Goal: Task Accomplishment & Management: Use online tool/utility

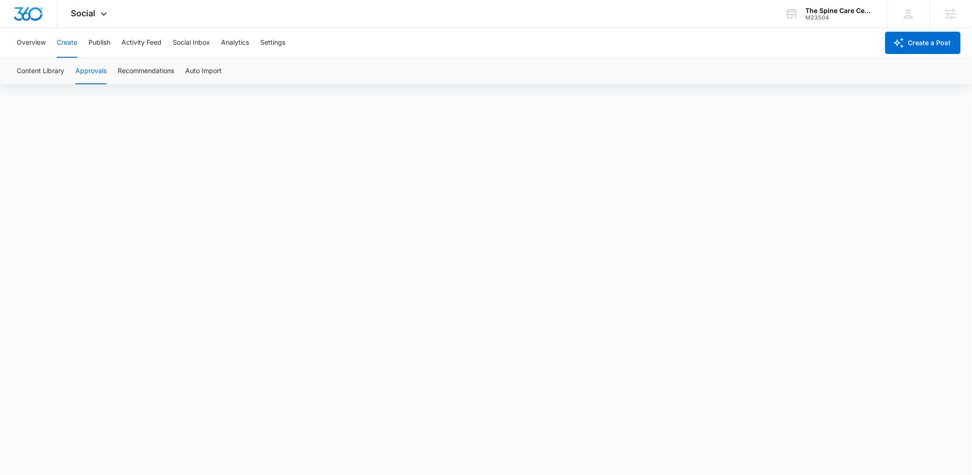
click at [72, 48] on button "Create" at bounding box center [67, 43] width 20 height 30
click at [105, 41] on button "Publish" at bounding box center [99, 43] width 22 height 30
click at [77, 46] on button "Create" at bounding box center [67, 43] width 20 height 30
click at [80, 66] on button "Approvals" at bounding box center [90, 71] width 31 height 26
click at [57, 42] on button "Create" at bounding box center [67, 43] width 20 height 30
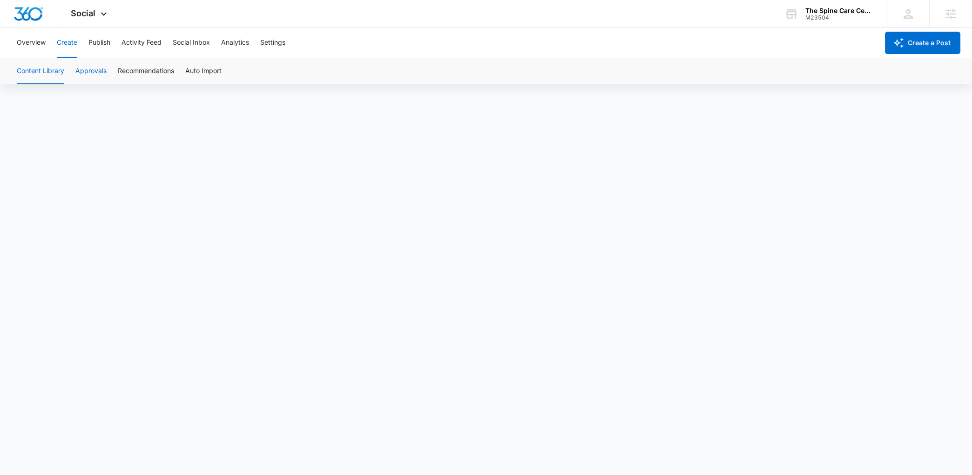
scroll to position [7, 0]
click at [97, 42] on button "Publish" at bounding box center [99, 43] width 22 height 30
click at [70, 47] on button "Create" at bounding box center [67, 43] width 20 height 30
click at [86, 45] on div "Overview Create Publish Activity Feed Social Inbox Analytics Settings" at bounding box center [445, 43] width 868 height 30
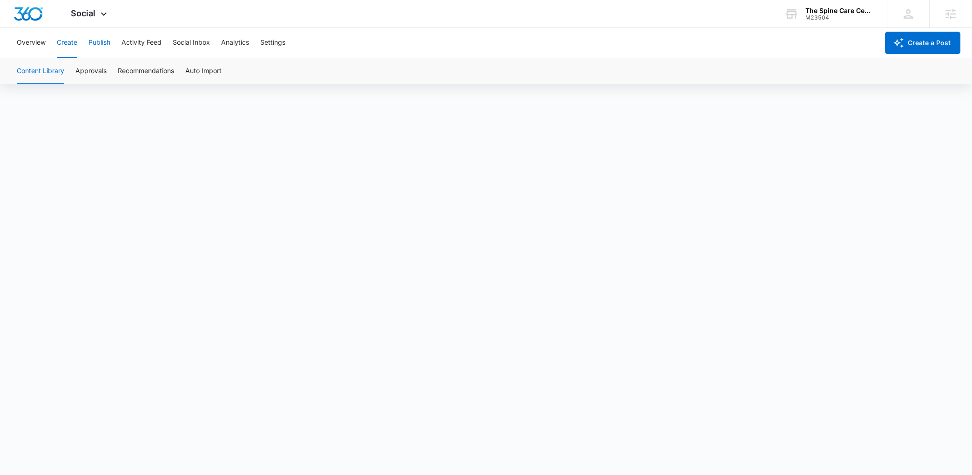
click at [93, 43] on button "Publish" at bounding box center [99, 43] width 22 height 30
click at [71, 45] on button "Create" at bounding box center [67, 43] width 20 height 30
click at [87, 46] on div "Overview Create Publish Activity Feed Social Inbox Analytics Settings" at bounding box center [445, 43] width 868 height 30
click at [90, 44] on button "Publish" at bounding box center [99, 43] width 22 height 30
click at [74, 47] on button "Create" at bounding box center [67, 43] width 20 height 30
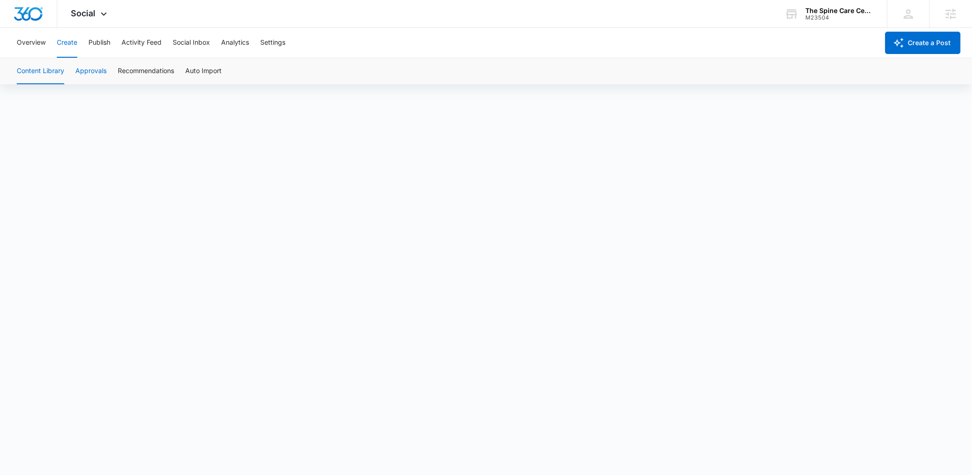
click at [88, 66] on button "Approvals" at bounding box center [90, 71] width 31 height 26
click at [61, 44] on button "Create" at bounding box center [67, 43] width 20 height 30
click at [92, 44] on button "Publish" at bounding box center [99, 43] width 22 height 30
click at [69, 44] on button "Create" at bounding box center [67, 43] width 20 height 30
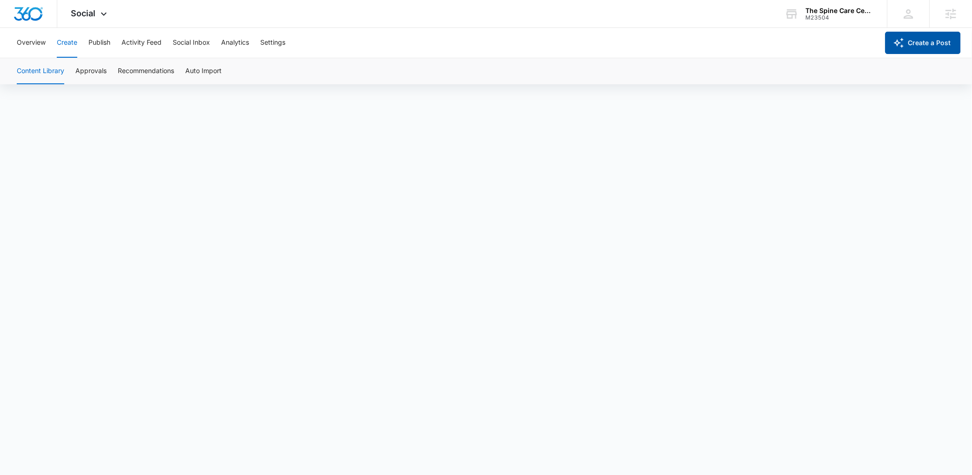
scroll to position [7, 0]
click at [97, 42] on button "Publish" at bounding box center [99, 43] width 22 height 30
click at [69, 42] on button "Create" at bounding box center [67, 43] width 20 height 30
click at [87, 75] on button "Approvals" at bounding box center [90, 71] width 31 height 26
